Goal: Task Accomplishment & Management: Manage account settings

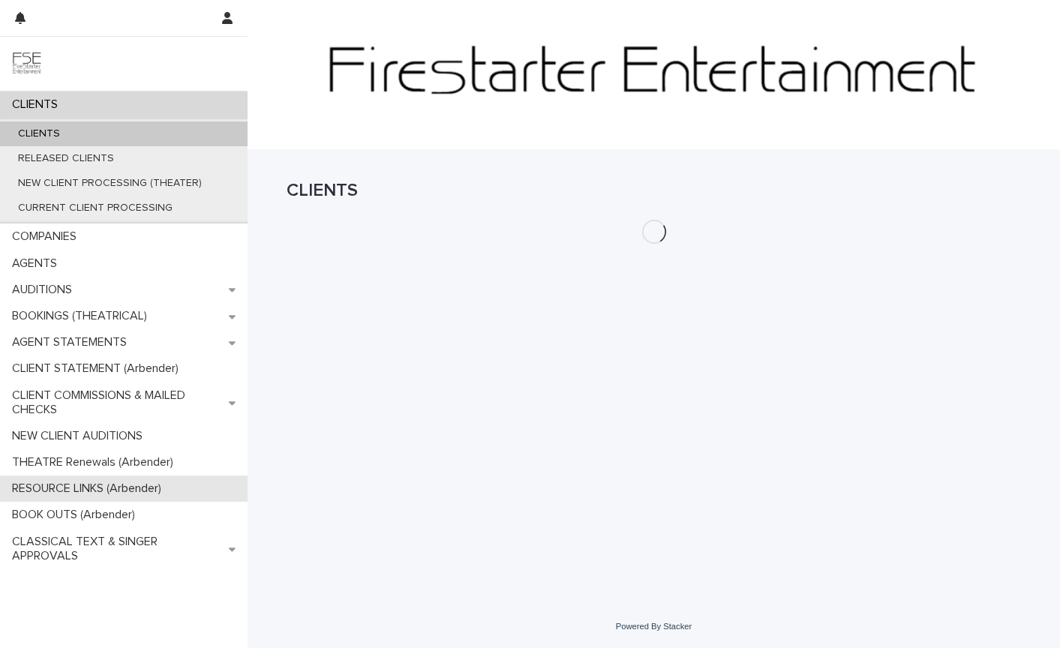
click at [76, 487] on p "RESOURCE LINKS (Arbender)" at bounding box center [89, 489] width 167 height 14
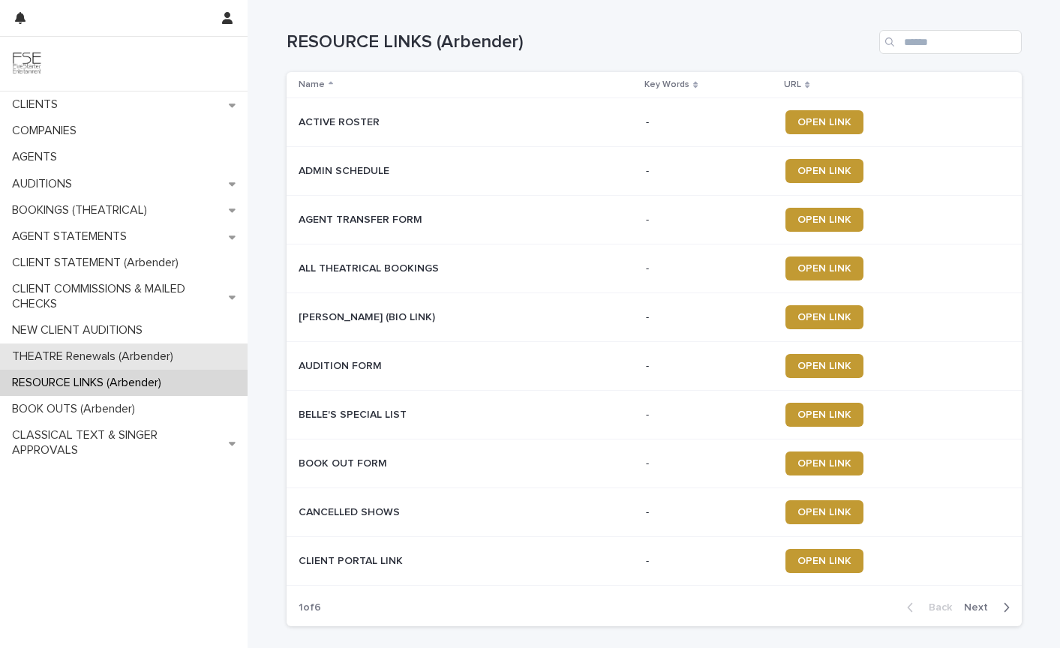
click at [55, 354] on p "THEATRE Renewals (Arbender)" at bounding box center [95, 357] width 179 height 14
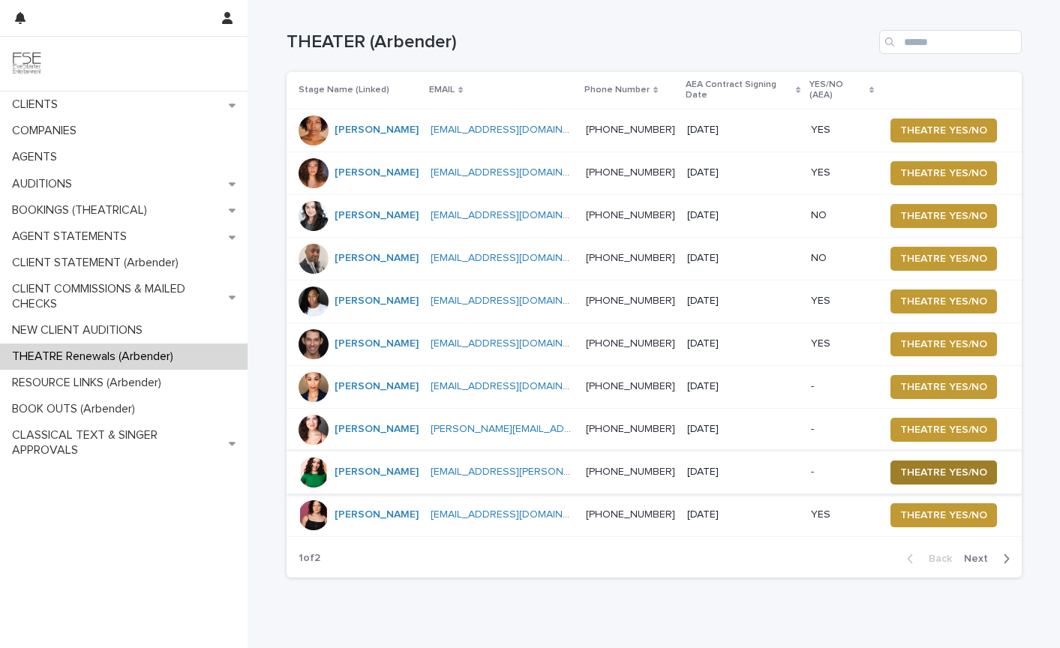
click at [951, 465] on span "THEATRE YES/NO" at bounding box center [943, 472] width 87 height 15
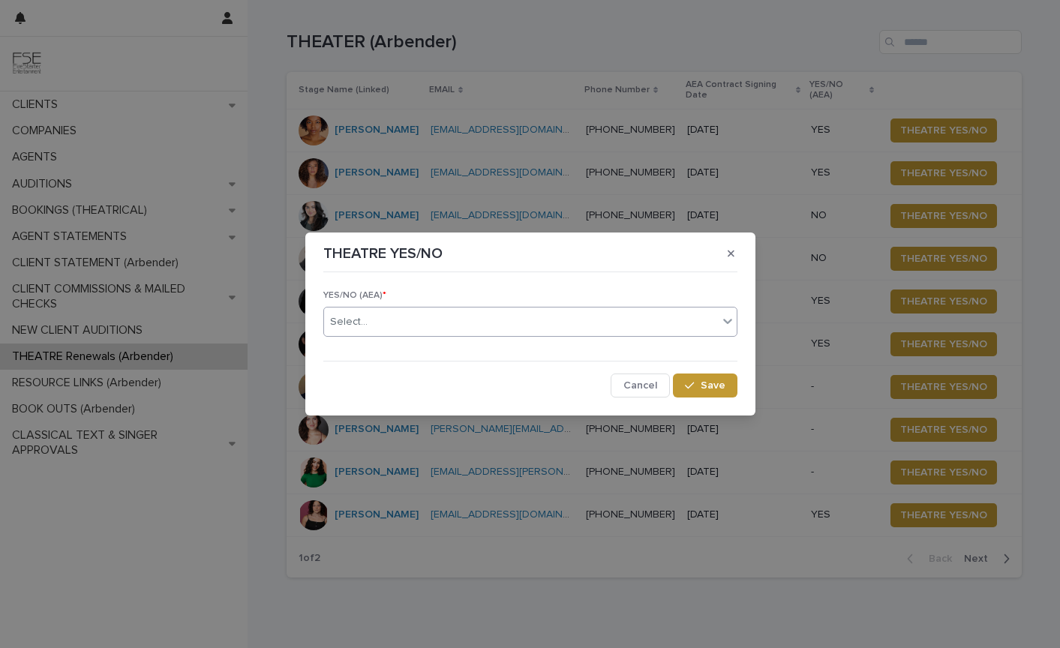
click at [417, 320] on div "Select..." at bounding box center [521, 322] width 394 height 25
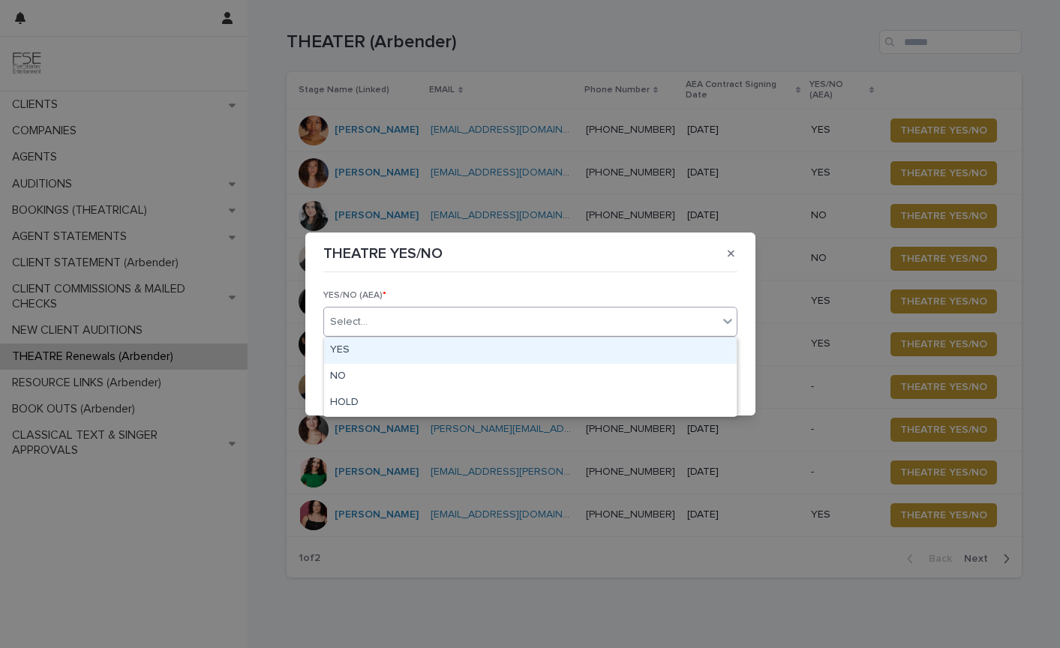
click at [382, 350] on div "YES" at bounding box center [530, 351] width 413 height 26
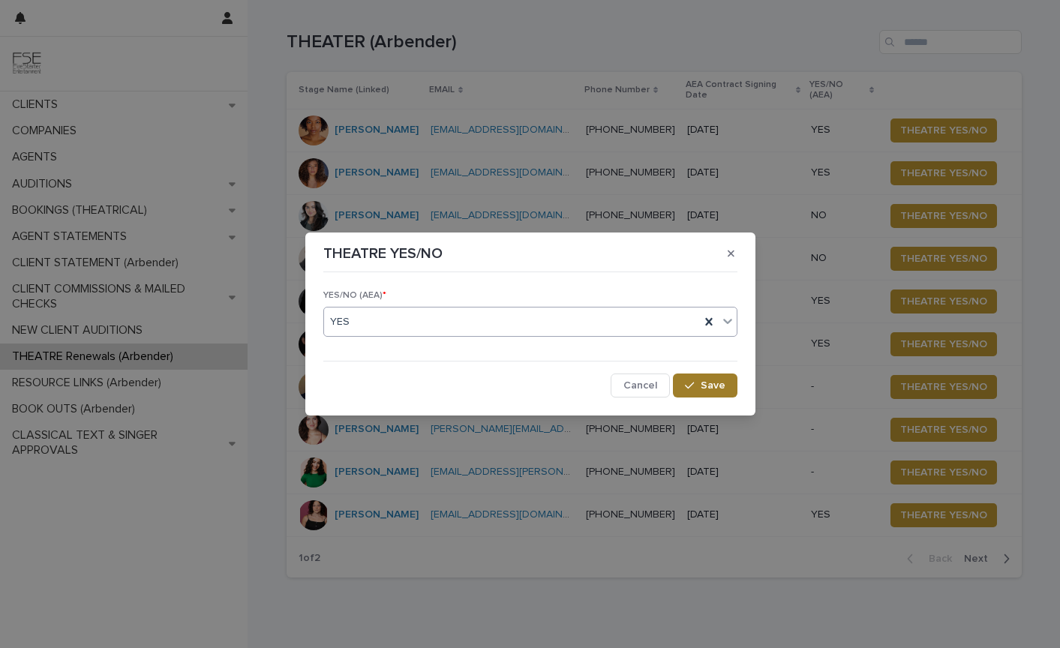
click at [710, 389] on span "Save" at bounding box center [713, 385] width 25 height 11
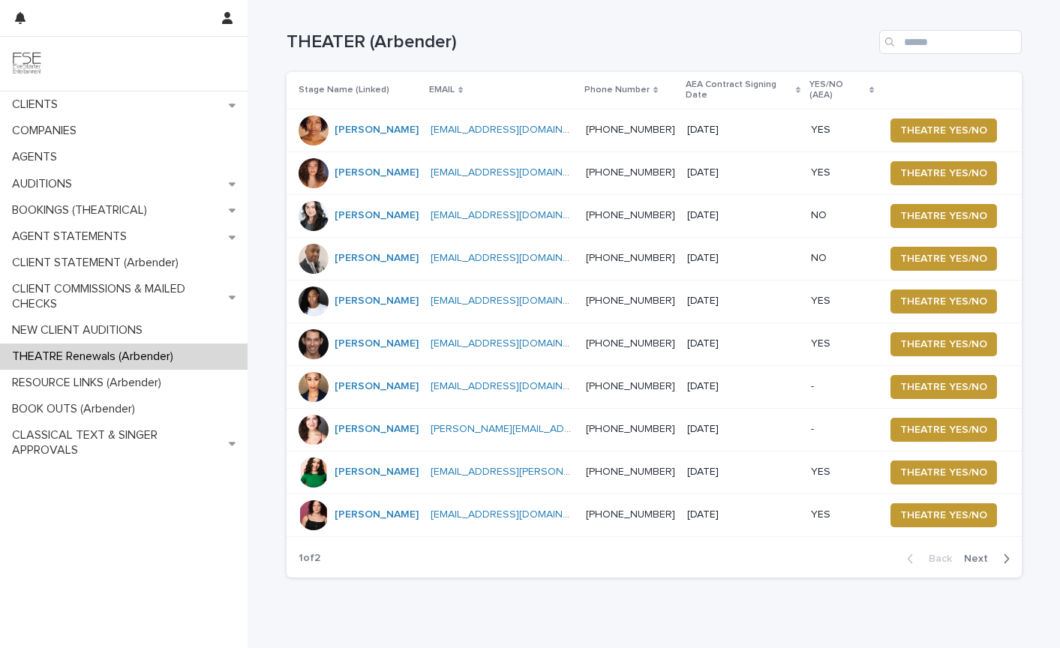
click at [973, 554] on span "Next" at bounding box center [980, 559] width 33 height 11
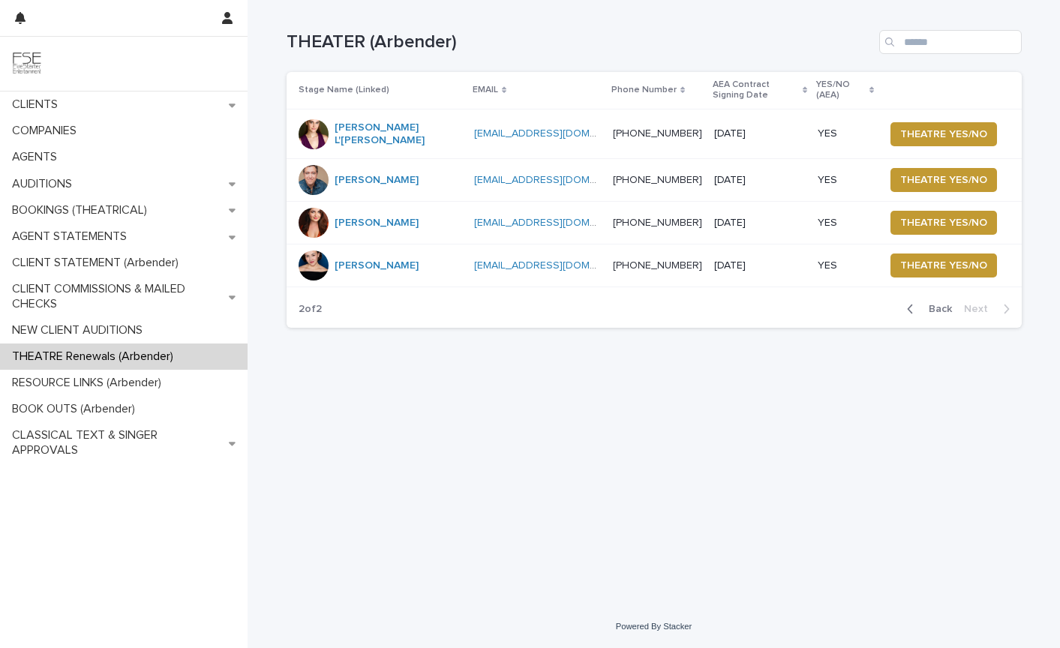
click at [942, 304] on span "Back" at bounding box center [936, 309] width 32 height 11
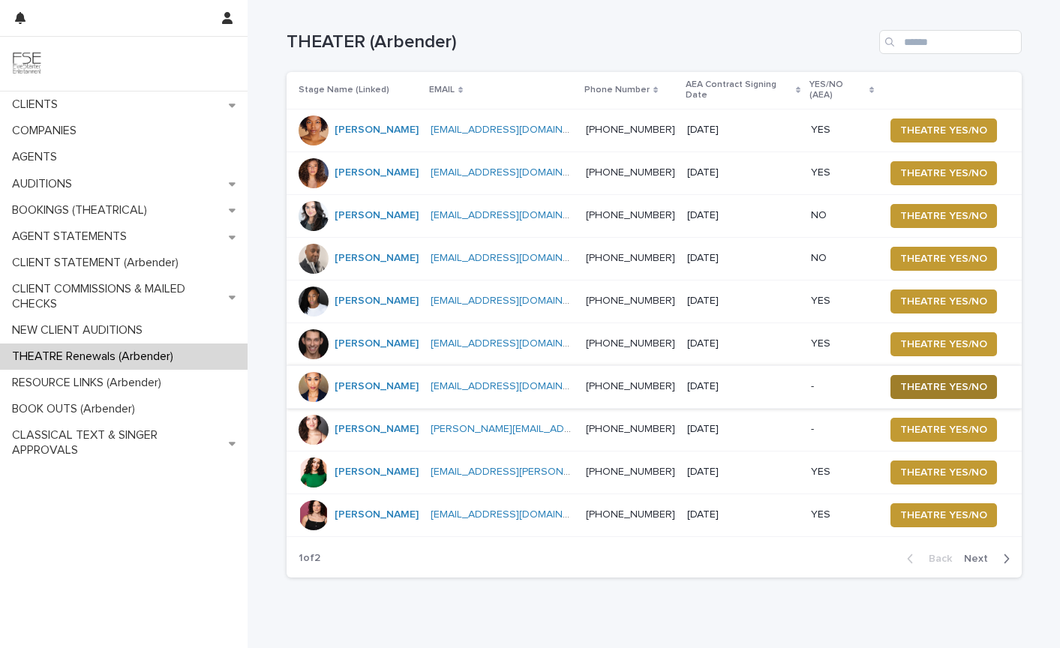
click at [936, 380] on span "THEATRE YES/NO" at bounding box center [943, 387] width 87 height 15
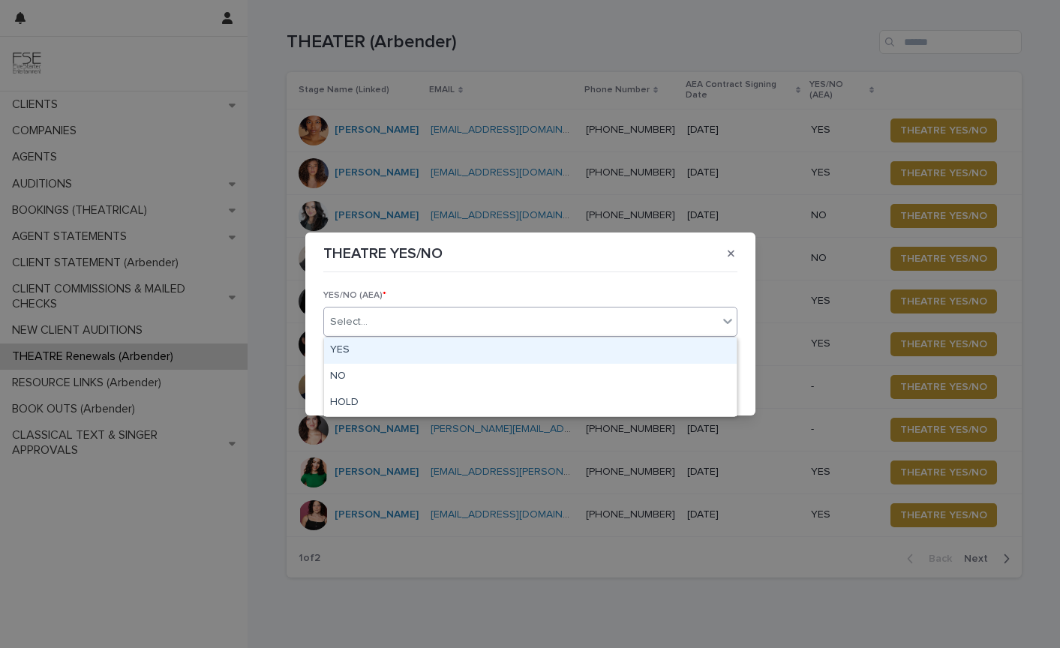
click at [438, 317] on div "Select..." at bounding box center [521, 322] width 394 height 25
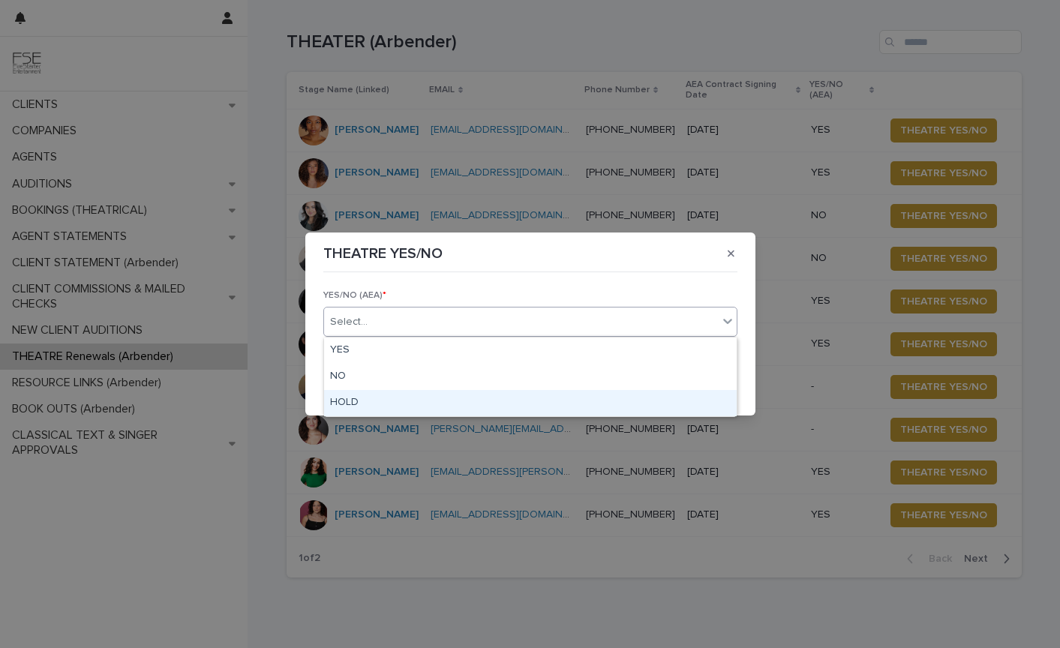
click at [400, 401] on div "HOLD" at bounding box center [530, 403] width 413 height 26
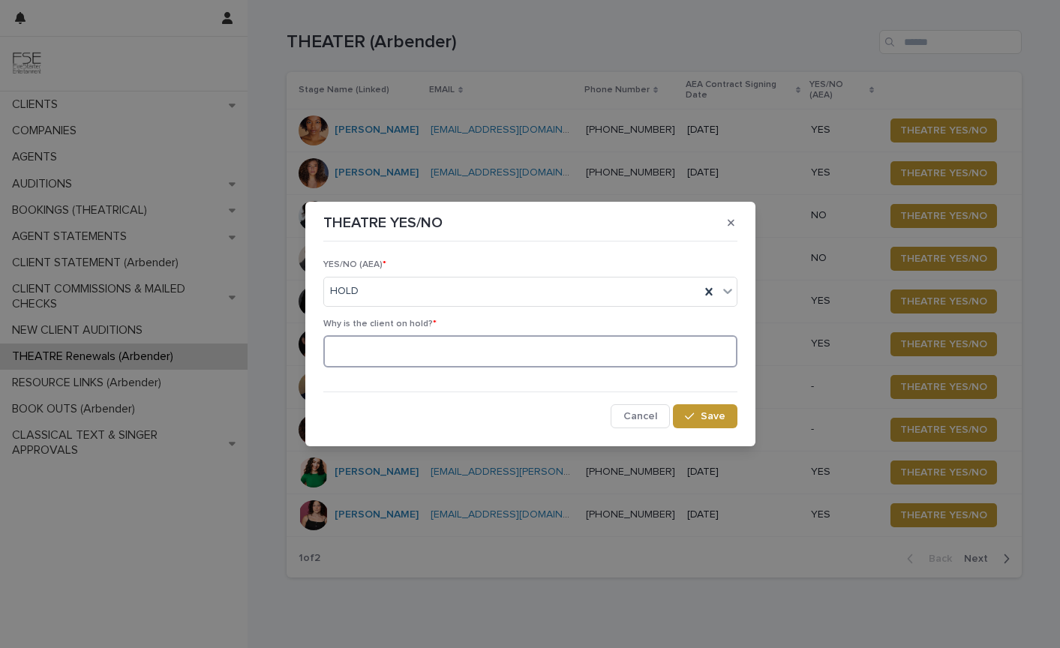
click at [431, 357] on textarea at bounding box center [530, 351] width 414 height 32
type textarea "**********"
click at [713, 419] on span "Save" at bounding box center [713, 416] width 25 height 11
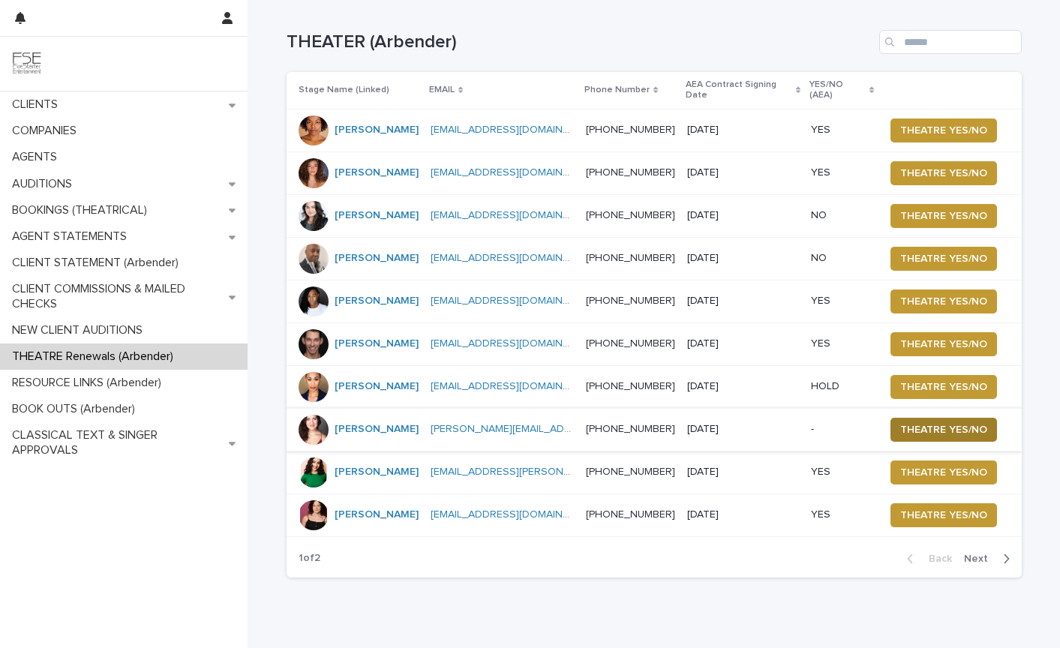
click at [947, 422] on span "THEATRE YES/NO" at bounding box center [943, 429] width 87 height 15
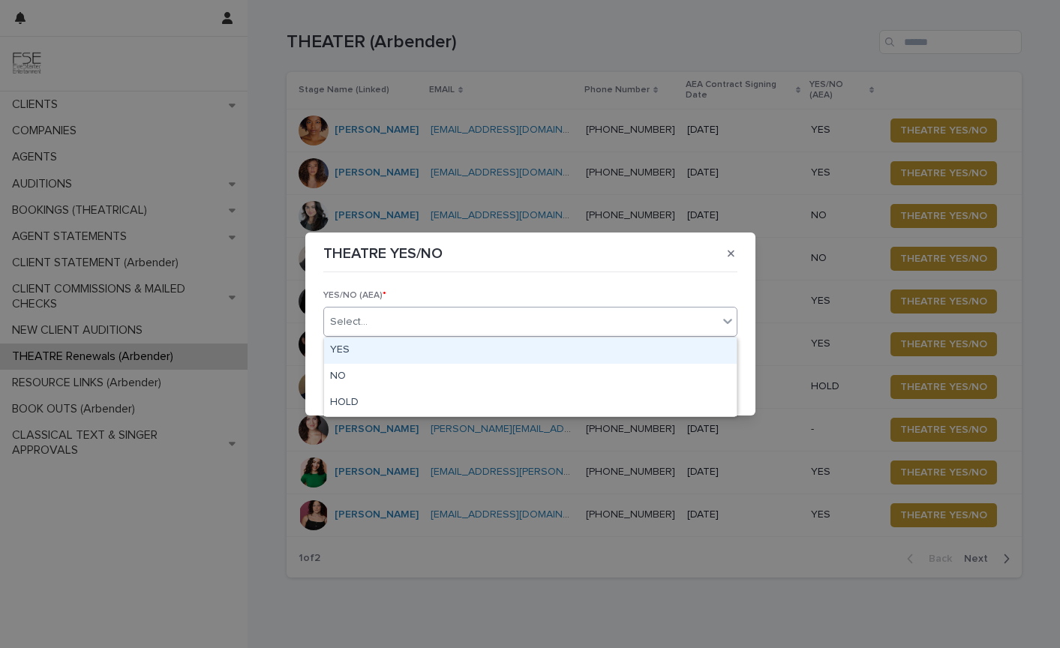
click at [406, 319] on div "Select..." at bounding box center [521, 322] width 394 height 25
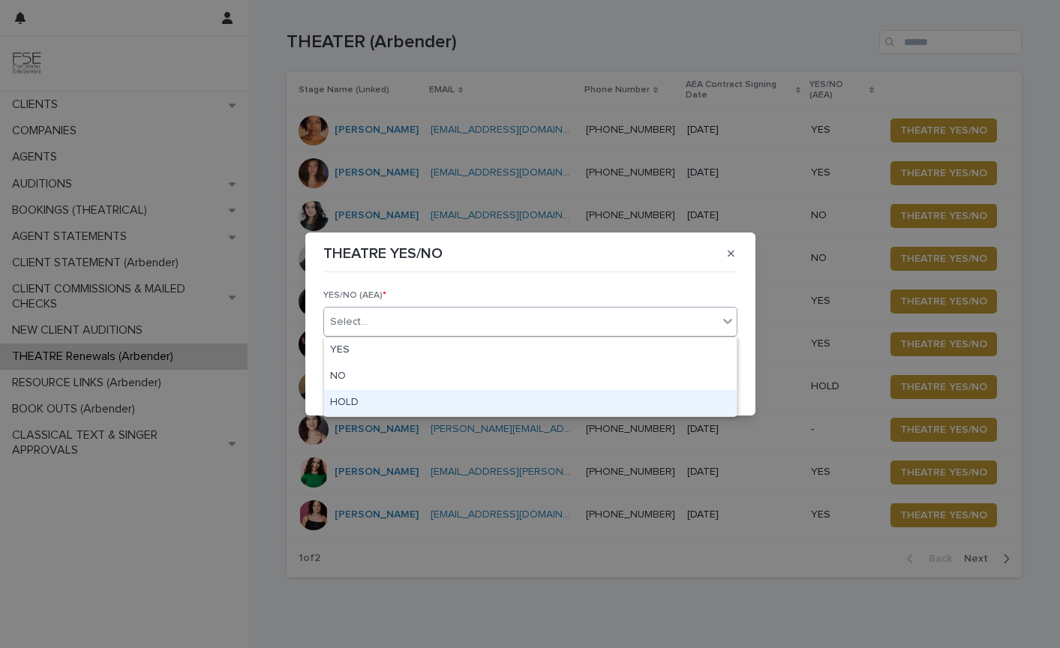
click at [371, 404] on div "HOLD" at bounding box center [530, 403] width 413 height 26
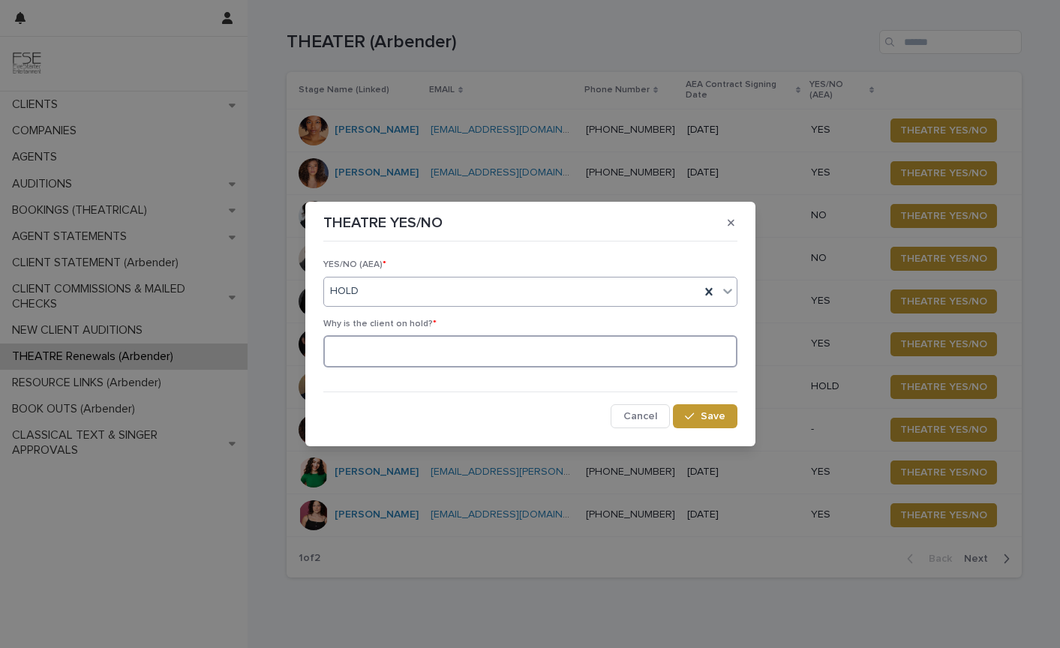
click at [554, 352] on textarea at bounding box center [530, 351] width 414 height 32
type textarea "**********"
click at [715, 419] on span "Save" at bounding box center [713, 416] width 25 height 11
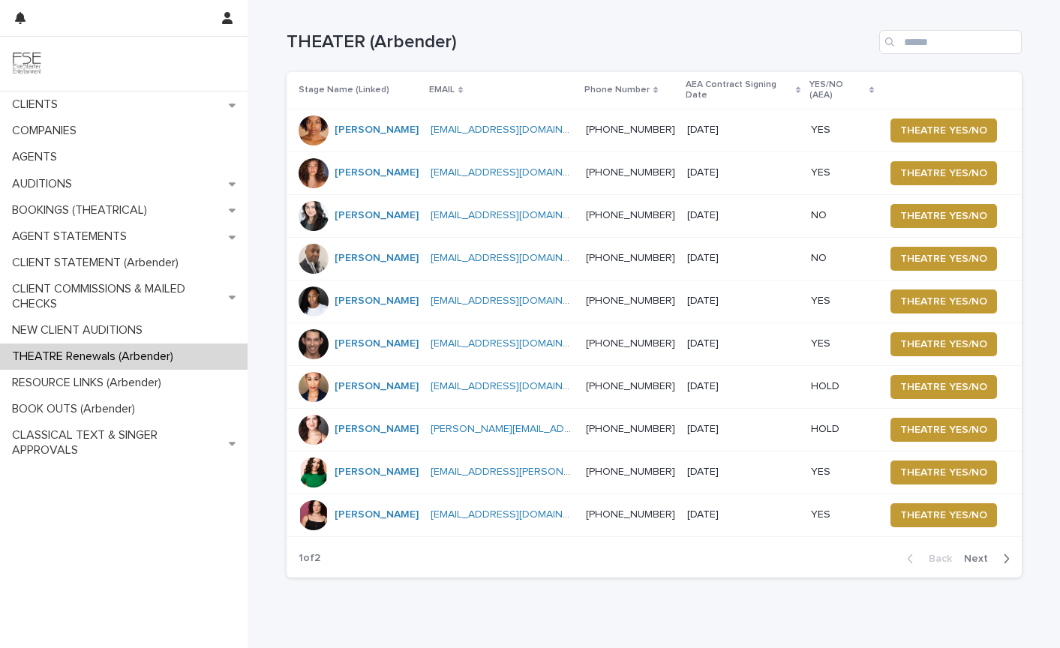
click at [970, 554] on span "Next" at bounding box center [980, 559] width 33 height 11
